Goal: Find specific page/section: Find specific page/section

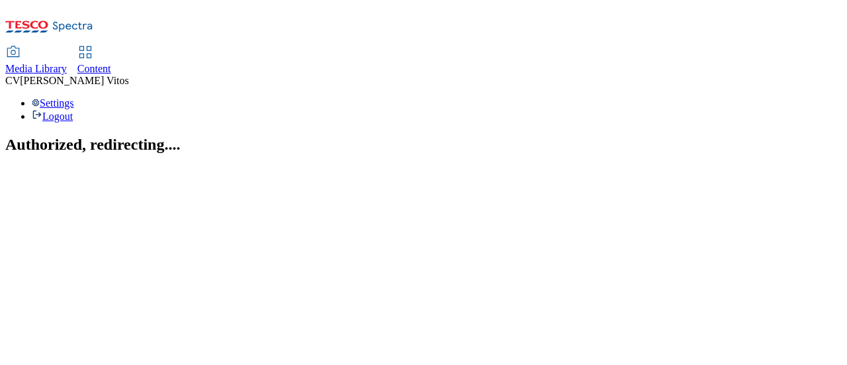
click at [111, 47] on link "Content" at bounding box center [94, 61] width 34 height 28
select select "ghs-uk"
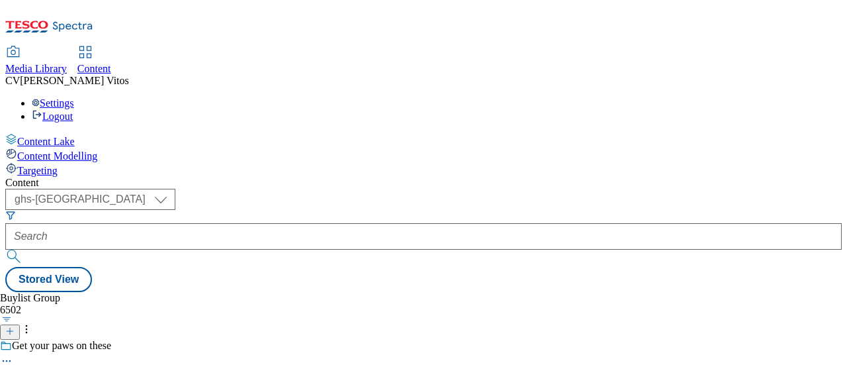
scroll to position [858, 0]
